Goal: Obtain resource: Obtain resource

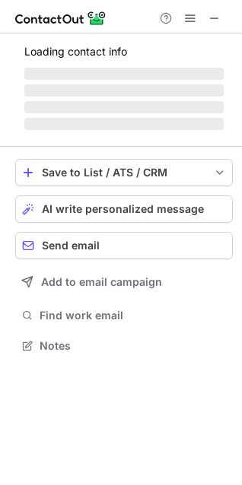
scroll to position [355, 242]
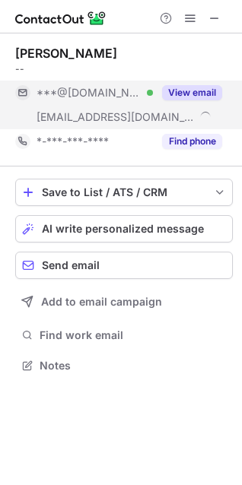
click at [107, 89] on span "***@yahoo.com" at bounding box center [89, 93] width 105 height 14
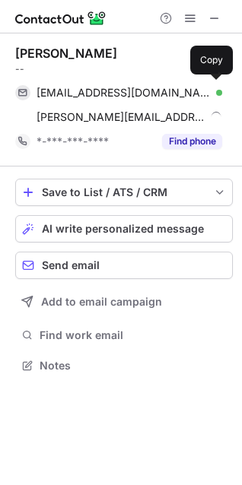
click at [107, 89] on span "rmoazaam@yahoo.com" at bounding box center [124, 93] width 174 height 14
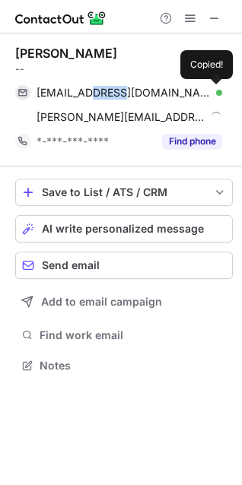
click at [107, 89] on span "rmoazaam@yahoo.com" at bounding box center [124, 93] width 174 height 14
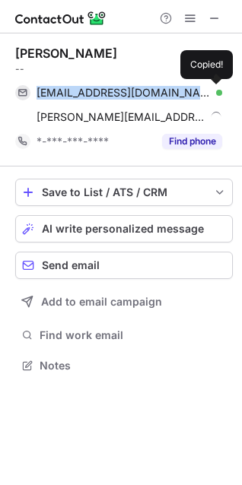
click at [107, 89] on span "rmoazaam@yahoo.com" at bounding box center [124, 93] width 174 height 14
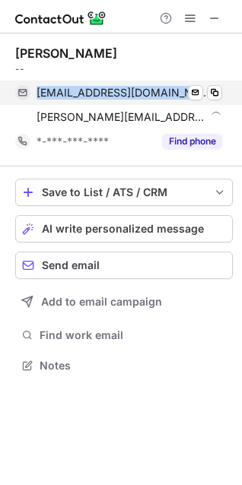
copy span "rmoazaam@yahoo.com"
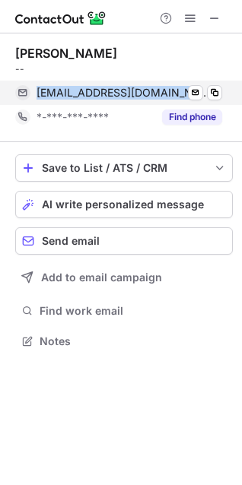
scroll to position [330, 242]
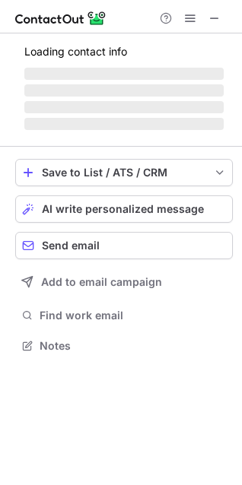
scroll to position [330, 242]
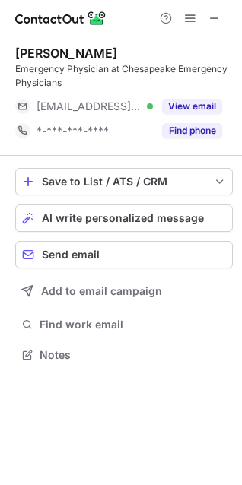
scroll to position [344, 242]
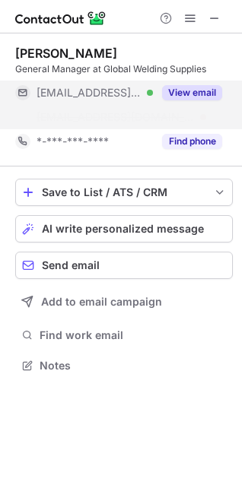
scroll to position [330, 242]
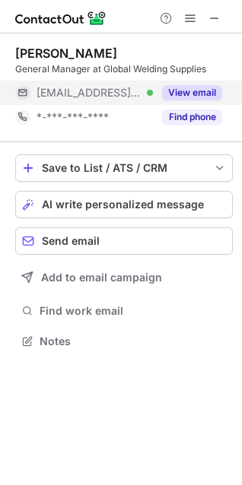
click at [194, 87] on button "View email" at bounding box center [192, 92] width 60 height 15
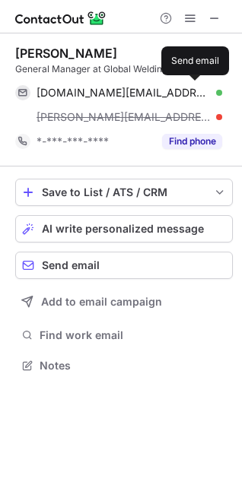
scroll to position [355, 242]
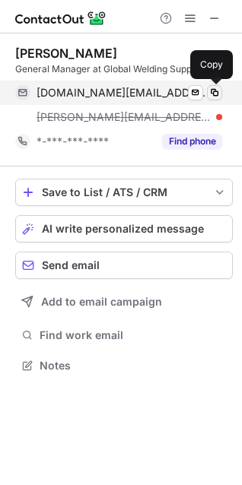
click at [213, 98] on span at bounding box center [214, 93] width 12 height 12
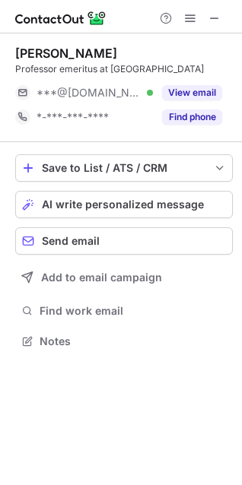
scroll to position [330, 242]
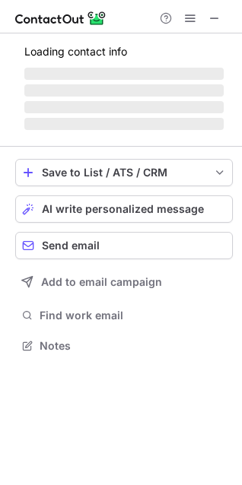
scroll to position [330, 242]
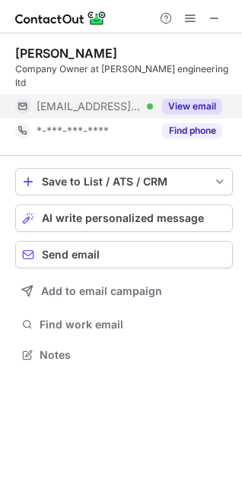
click at [198, 99] on button "View email" at bounding box center [192, 106] width 60 height 15
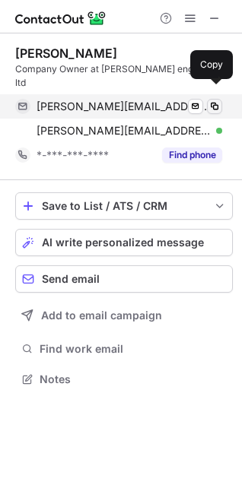
click at [208, 100] on span at bounding box center [214, 106] width 12 height 12
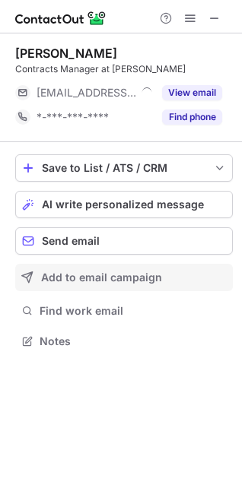
scroll to position [330, 242]
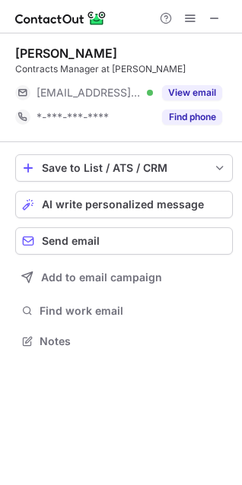
scroll to position [330, 242]
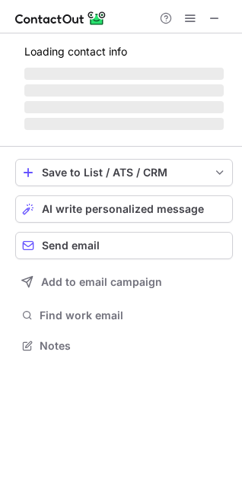
scroll to position [344, 242]
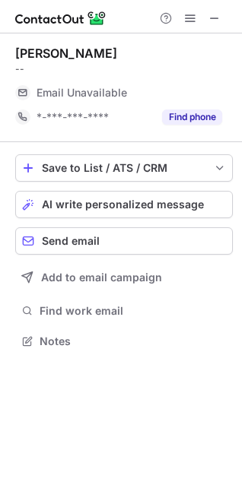
scroll to position [330, 242]
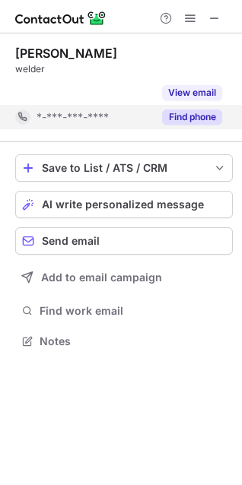
scroll to position [306, 242]
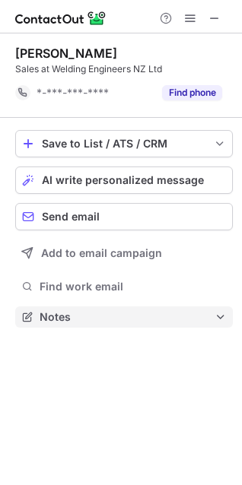
scroll to position [306, 242]
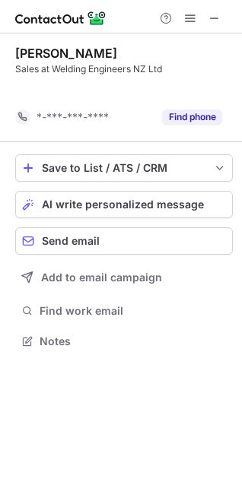
scroll to position [306, 242]
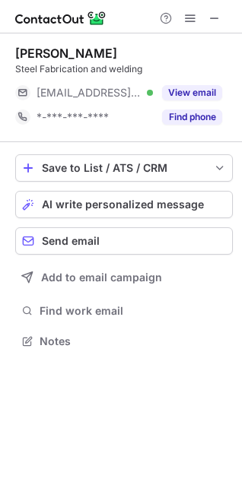
scroll to position [330, 242]
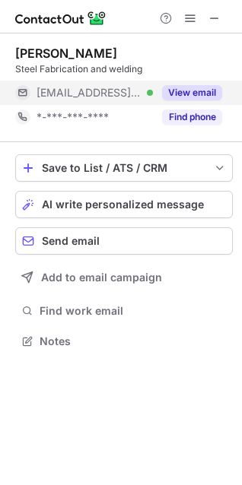
click at [185, 93] on button "View email" at bounding box center [192, 92] width 60 height 15
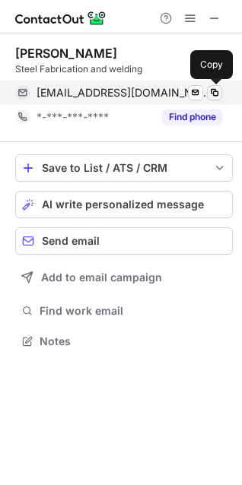
click at [215, 94] on span at bounding box center [214, 93] width 12 height 12
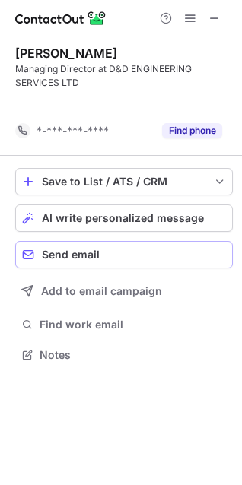
scroll to position [320, 242]
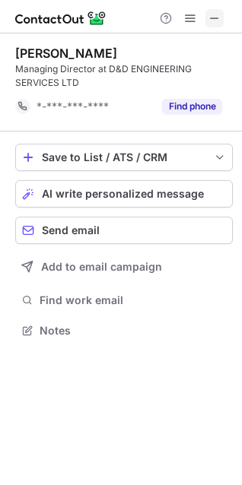
click at [212, 14] on span at bounding box center [214, 18] width 12 height 12
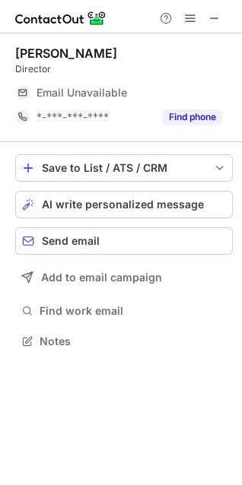
scroll to position [330, 242]
click at [209, 12] on span at bounding box center [214, 18] width 12 height 12
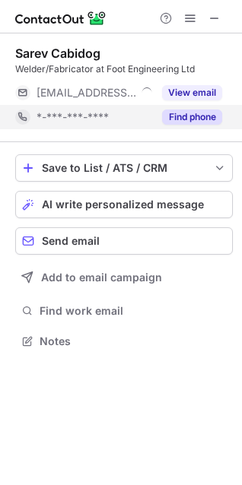
scroll to position [330, 242]
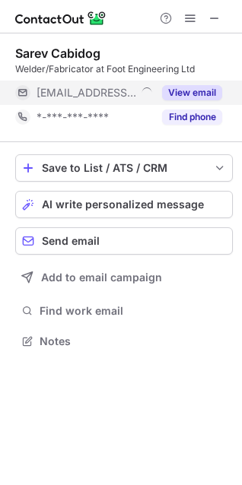
drag, startPoint x: 189, startPoint y: 91, endPoint x: 212, endPoint y: 97, distance: 24.6
click at [192, 93] on button "View email" at bounding box center [192, 92] width 60 height 15
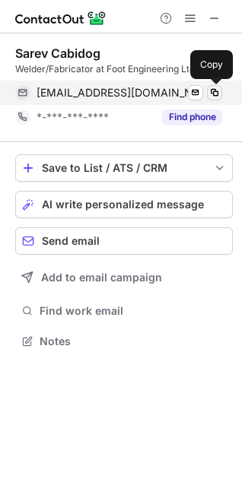
click at [213, 95] on span at bounding box center [214, 93] width 12 height 12
